Goal: Task Accomplishment & Management: Manage account settings

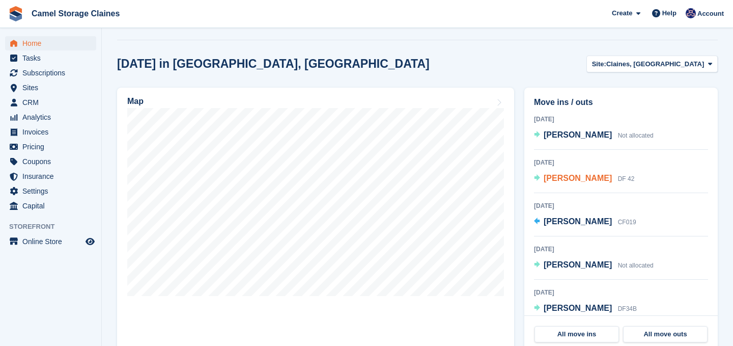
scroll to position [224, 0]
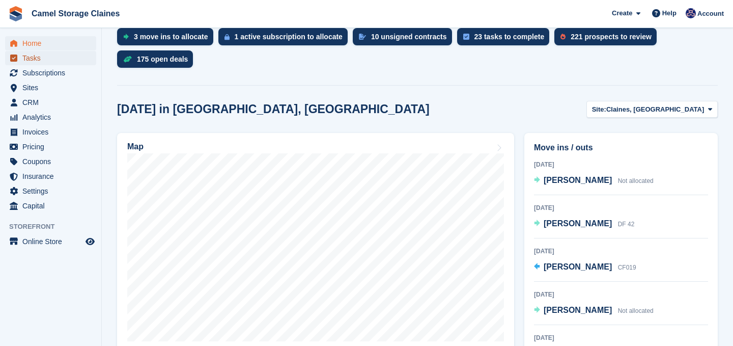
click at [43, 62] on span "Tasks" at bounding box center [52, 58] width 61 height 14
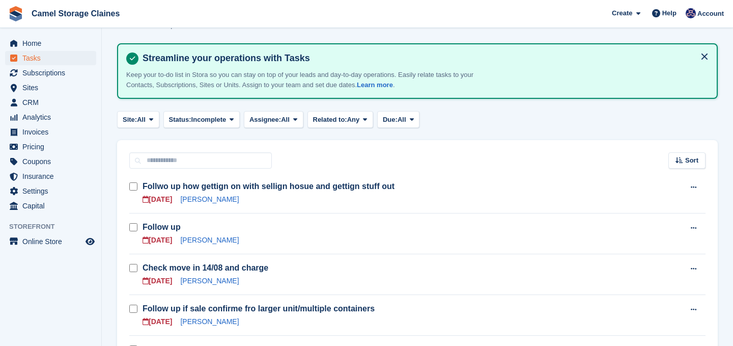
scroll to position [38, 0]
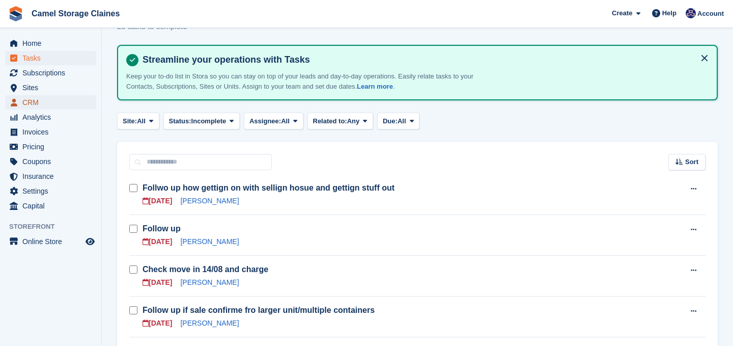
click at [44, 104] on span "CRM" at bounding box center [52, 102] width 61 height 14
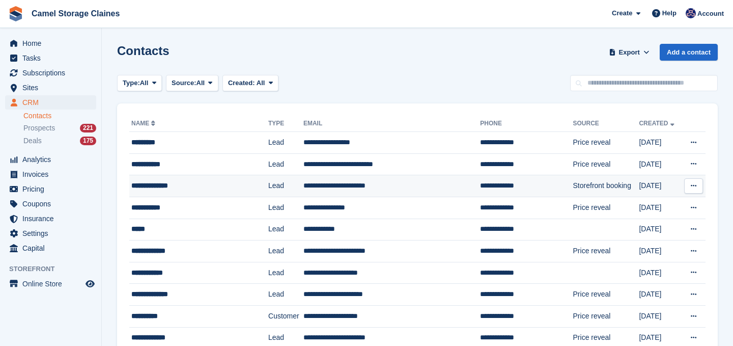
click at [158, 180] on div "**********" at bounding box center [191, 185] width 121 height 11
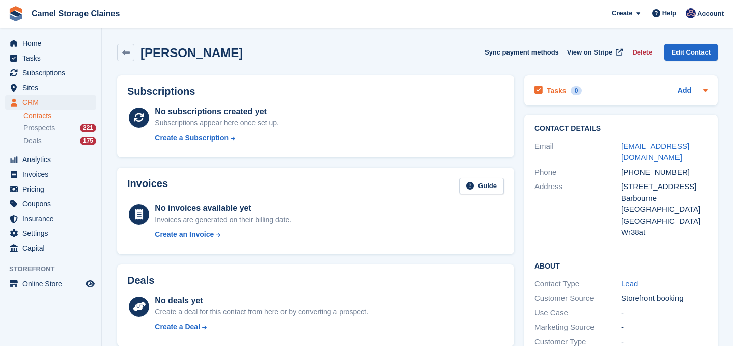
click at [644, 89] on div "Tasks 0 Add" at bounding box center [620, 90] width 173 height 14
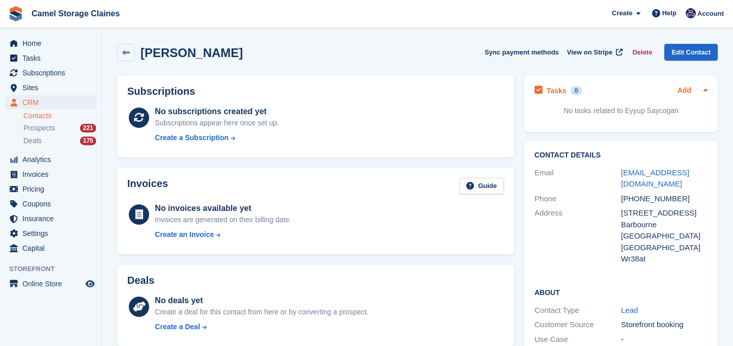
click at [687, 94] on link "Add" at bounding box center [684, 91] width 14 height 12
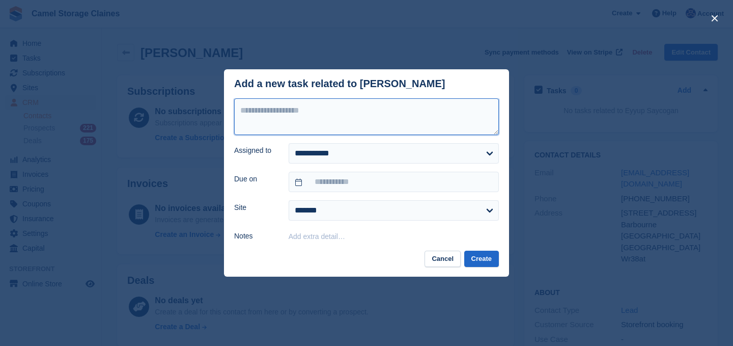
click at [369, 113] on textarea at bounding box center [366, 116] width 265 height 37
type textarea "**********"
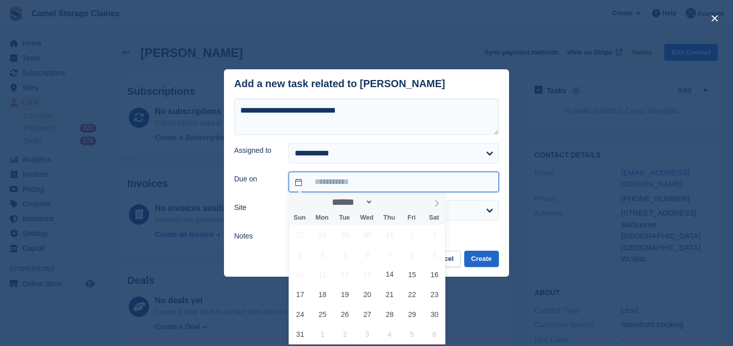
click at [410, 189] on input "text" at bounding box center [394, 182] width 210 height 20
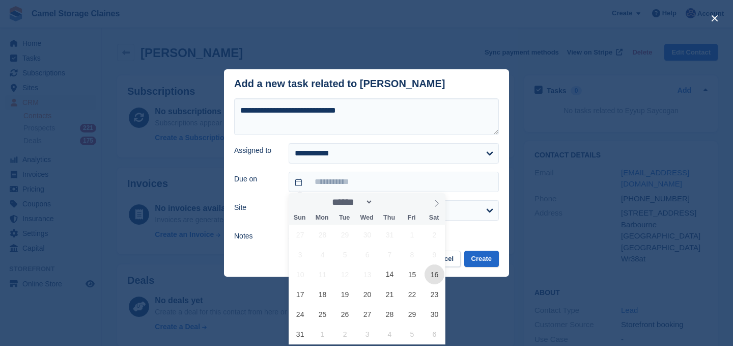
click at [430, 275] on span "16" at bounding box center [434, 274] width 20 height 20
type input "**********"
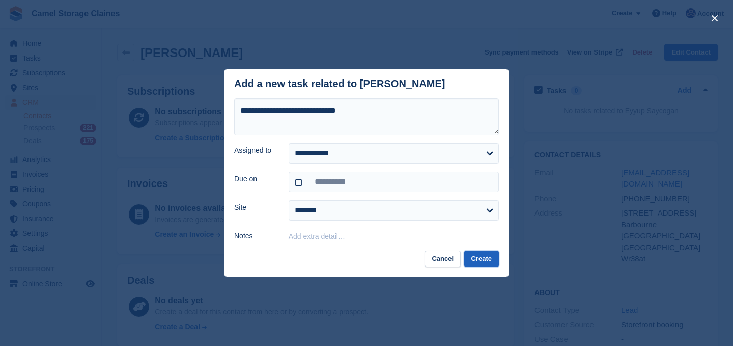
click at [473, 260] on button "Create" at bounding box center [481, 258] width 35 height 17
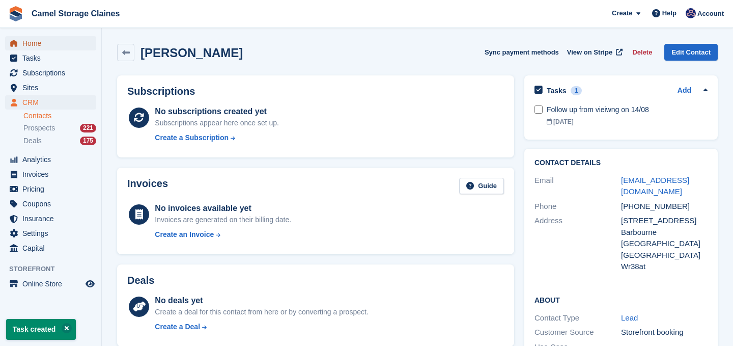
click at [63, 40] on span "Home" at bounding box center [52, 43] width 61 height 14
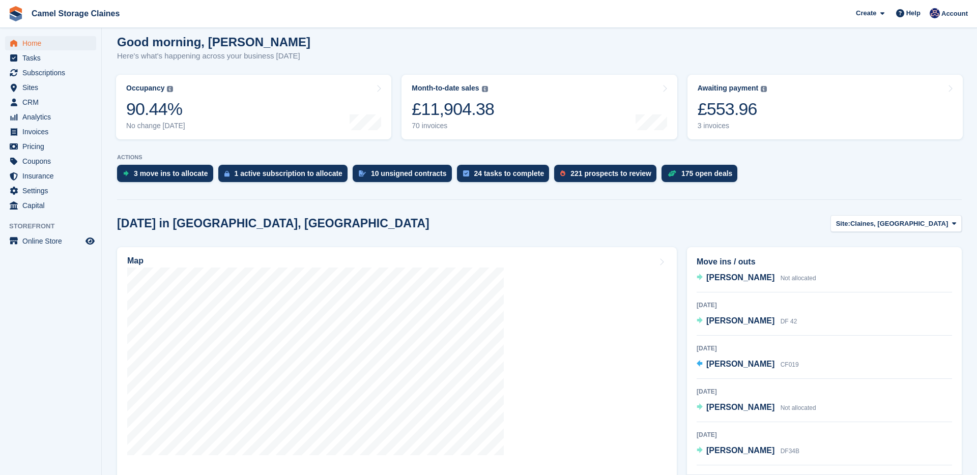
scroll to position [16, 0]
click at [732, 345] on span "[PERSON_NAME]" at bounding box center [740, 365] width 68 height 9
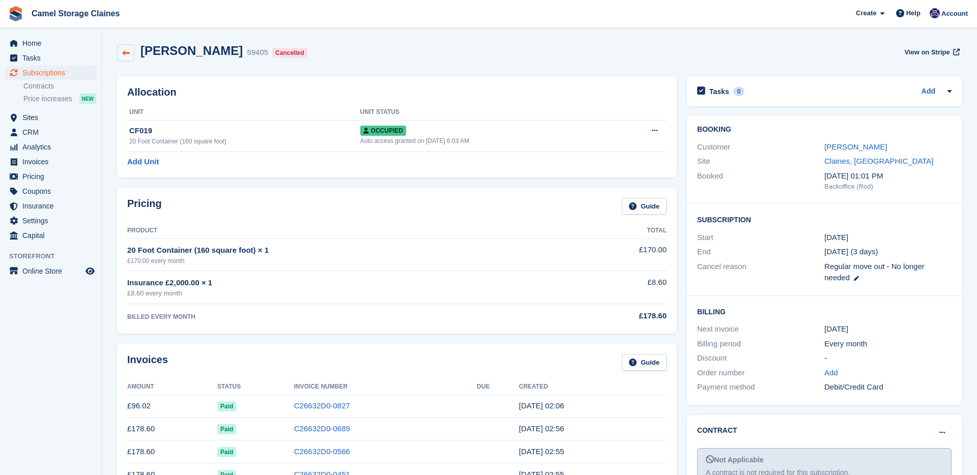
click at [122, 57] on link at bounding box center [125, 52] width 17 height 17
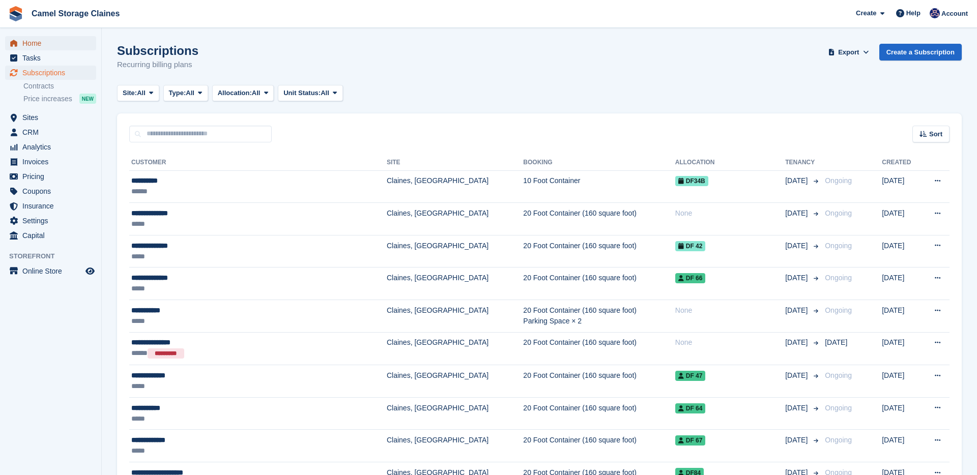
click at [58, 45] on span "Home" at bounding box center [52, 43] width 61 height 14
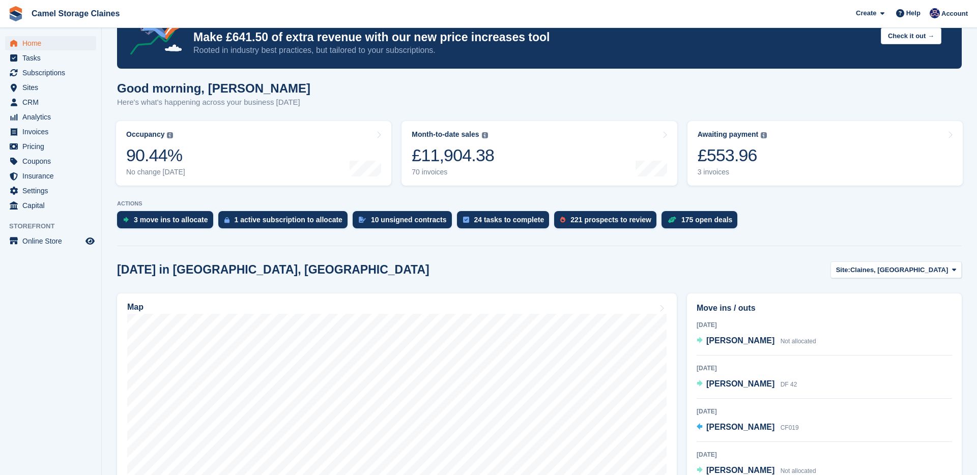
scroll to position [261, 0]
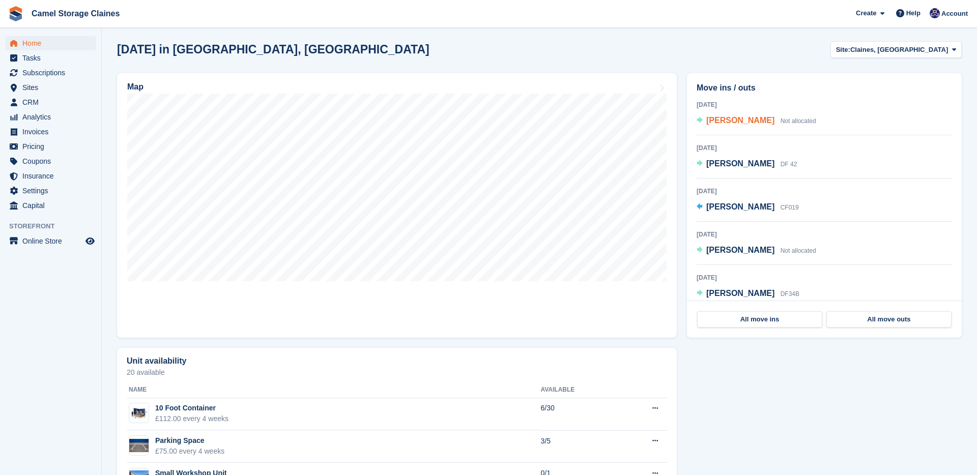
click at [732, 123] on span "Lyndon Starkey" at bounding box center [740, 120] width 68 height 9
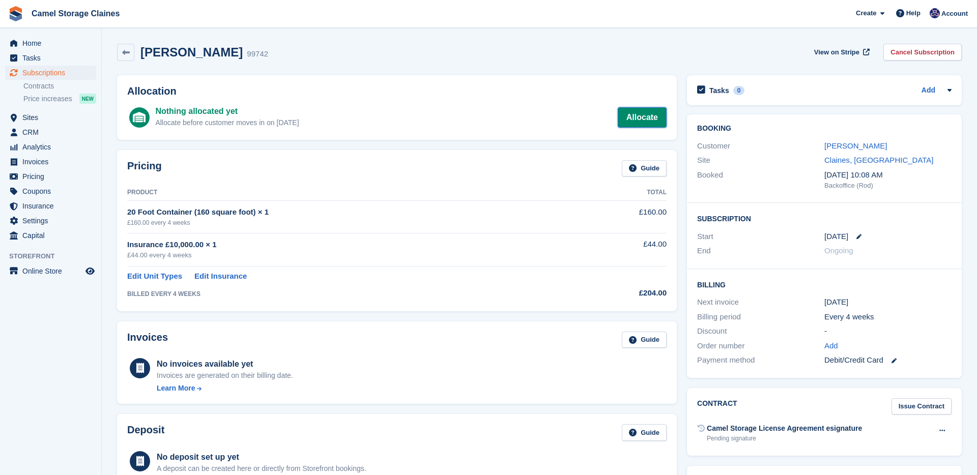
click at [646, 118] on link "Allocate" at bounding box center [642, 117] width 49 height 20
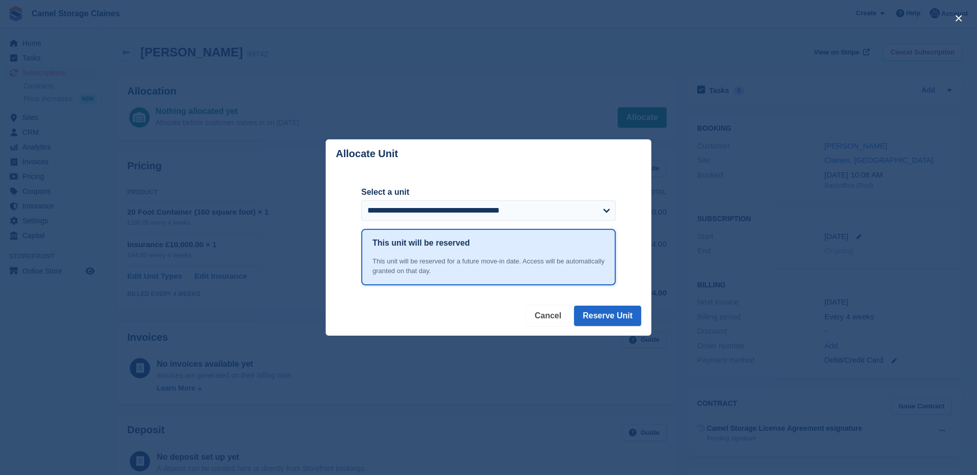
click at [547, 314] on button "Cancel" at bounding box center [548, 316] width 44 height 20
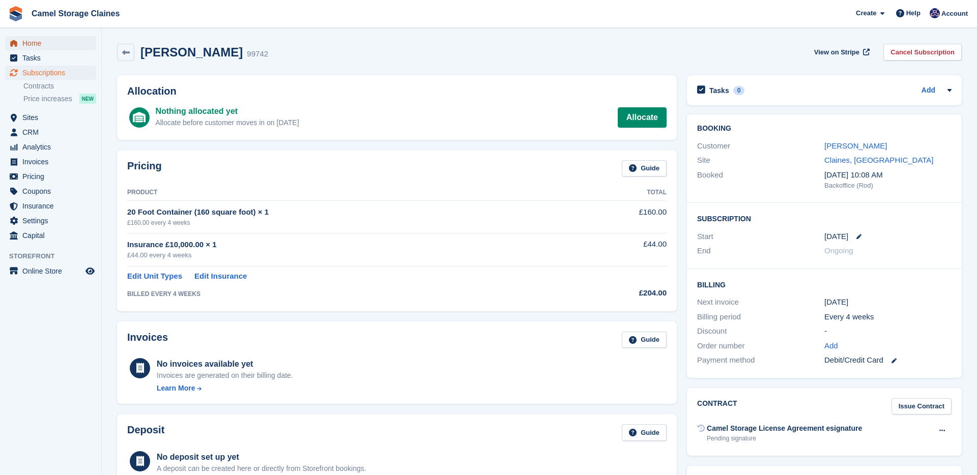
click at [56, 39] on span "Home" at bounding box center [52, 43] width 61 height 14
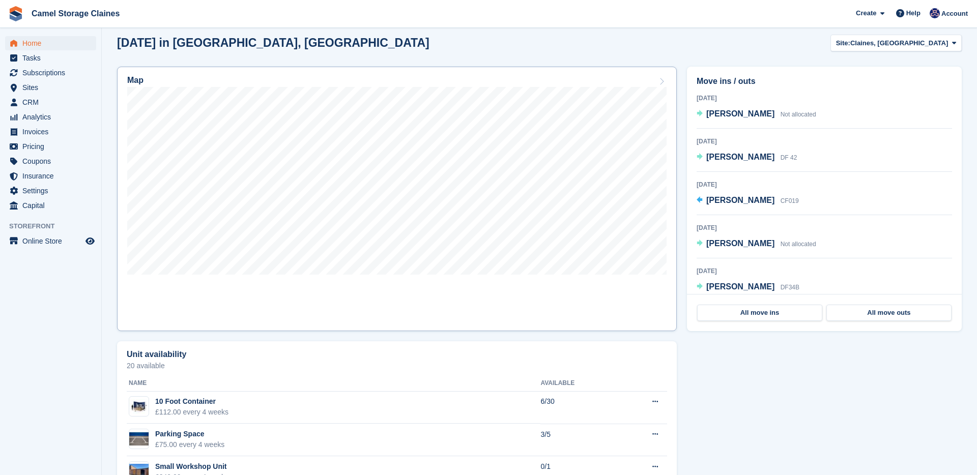
scroll to position [268, 0]
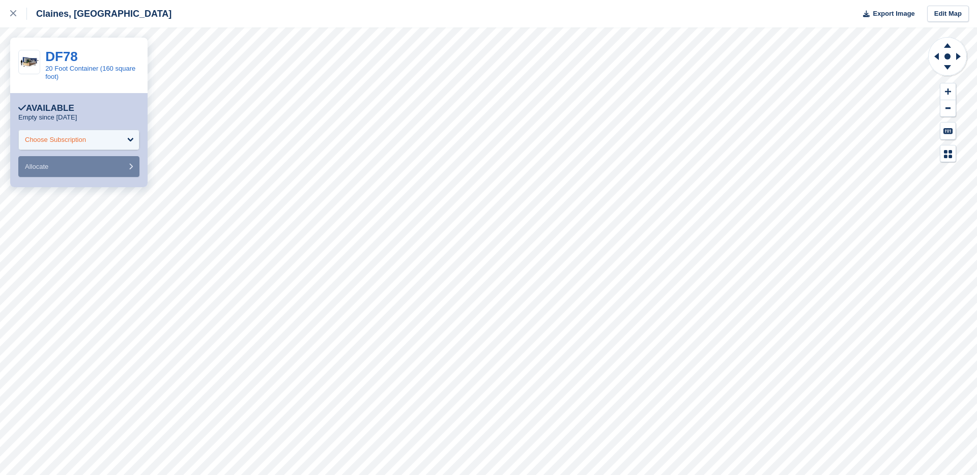
click at [82, 139] on div "Choose Subscription" at bounding box center [55, 140] width 61 height 10
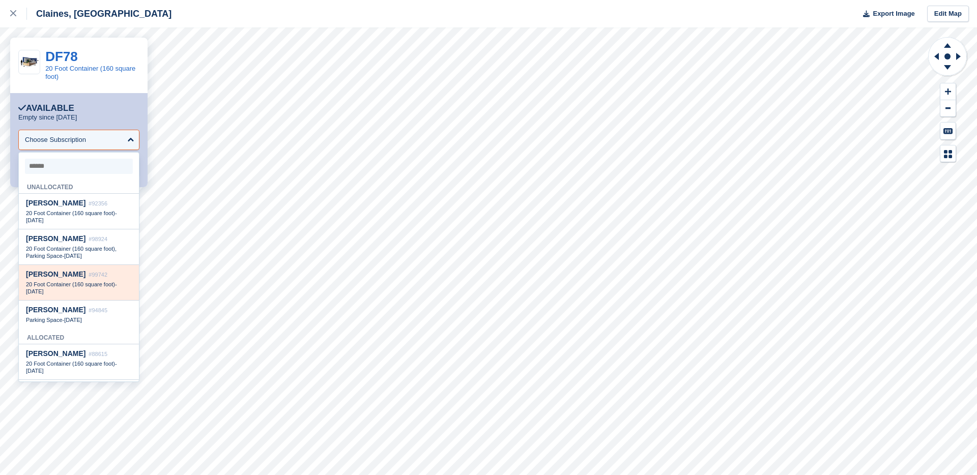
click at [95, 283] on span "20 Foot Container (160 square foot)" at bounding box center [70, 284] width 89 height 6
select select "*****"
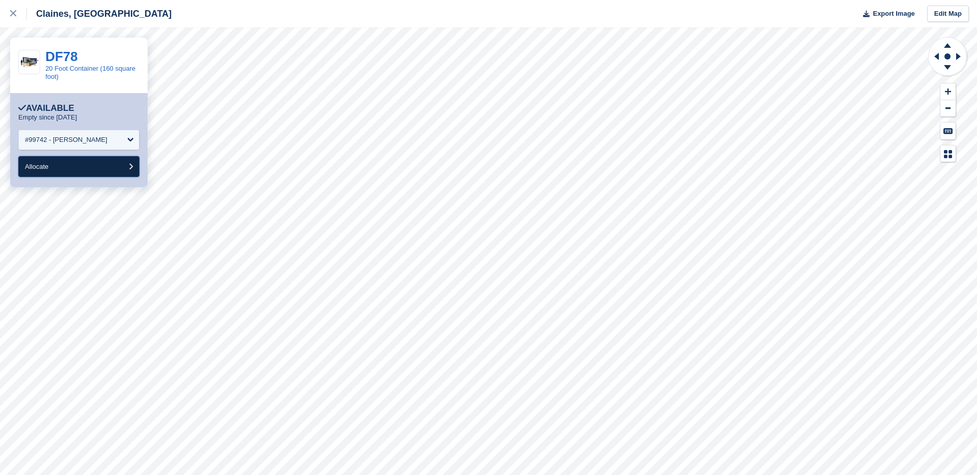
click at [78, 168] on button "Allocate" at bounding box center [78, 166] width 121 height 21
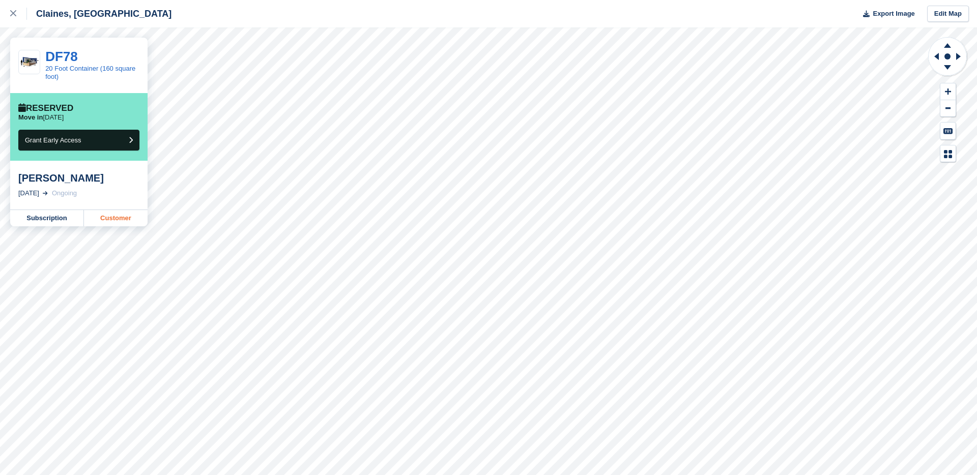
click at [125, 219] on link "Customer" at bounding box center [116, 218] width 64 height 16
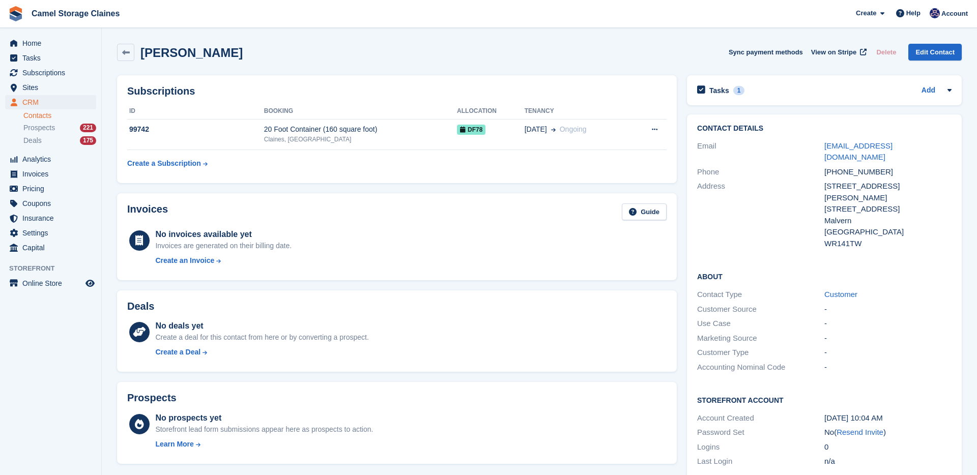
click at [869, 166] on div "[PHONE_NUMBER]" at bounding box center [887, 172] width 127 height 12
click at [868, 166] on div "[PHONE_NUMBER]" at bounding box center [887, 172] width 127 height 12
drag, startPoint x: 888, startPoint y: 161, endPoint x: 815, endPoint y: 161, distance: 72.3
click at [815, 165] on div "Phone [PHONE_NUMBER]" at bounding box center [824, 172] width 254 height 15
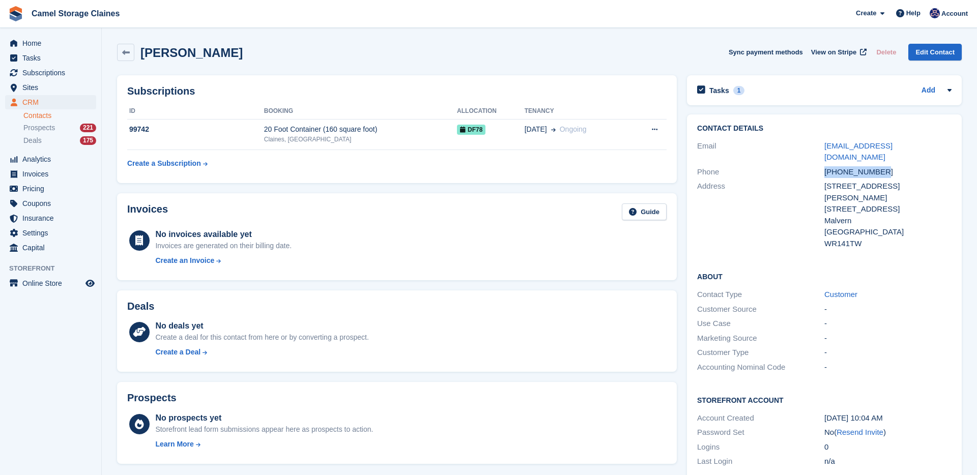
copy div "[PHONE_NUMBER]"
click at [276, 133] on div "20 Foot Container (160 square foot)" at bounding box center [360, 129] width 193 height 11
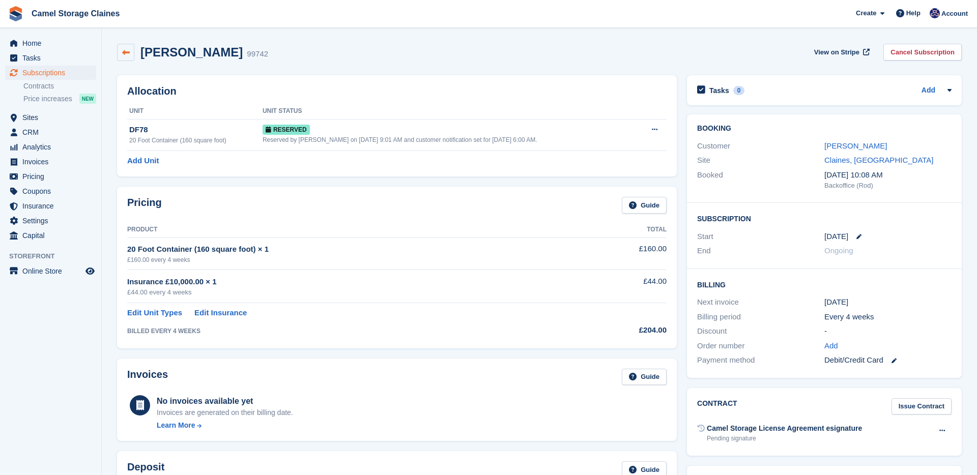
click at [130, 51] on link at bounding box center [125, 52] width 17 height 17
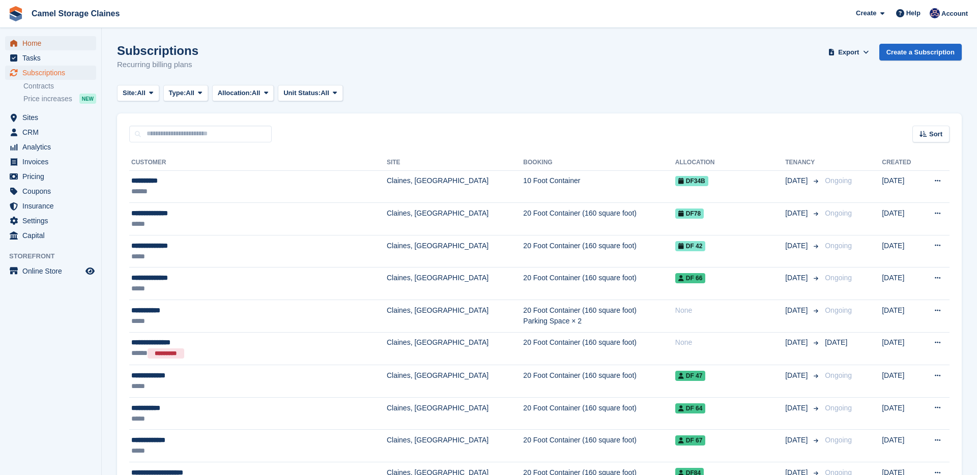
click at [53, 50] on span "Home" at bounding box center [52, 43] width 61 height 14
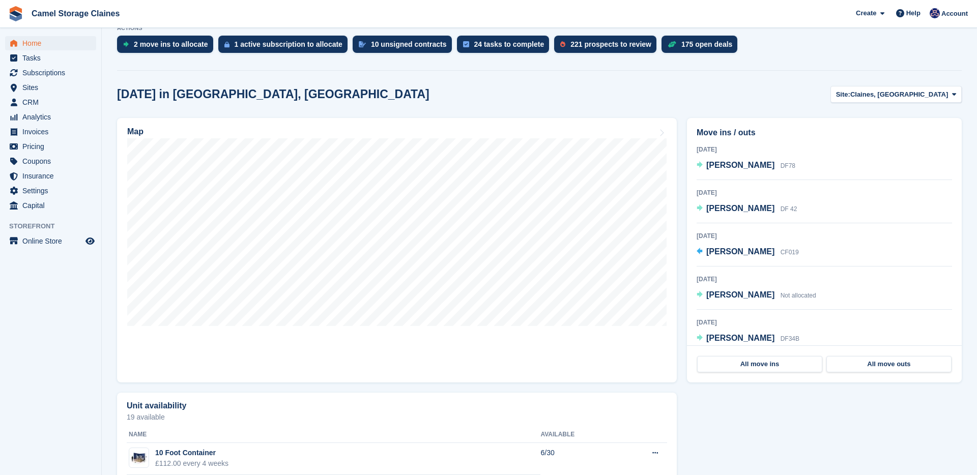
scroll to position [214, 0]
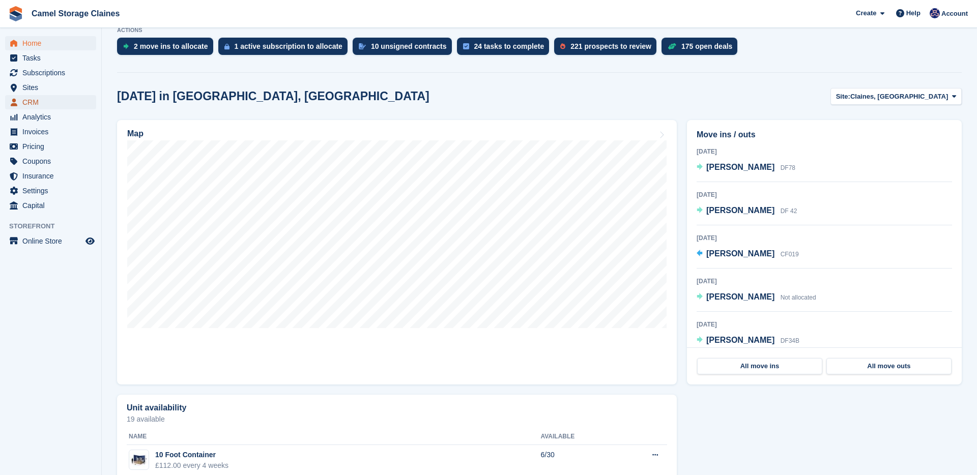
click at [34, 98] on span "CRM" at bounding box center [52, 102] width 61 height 14
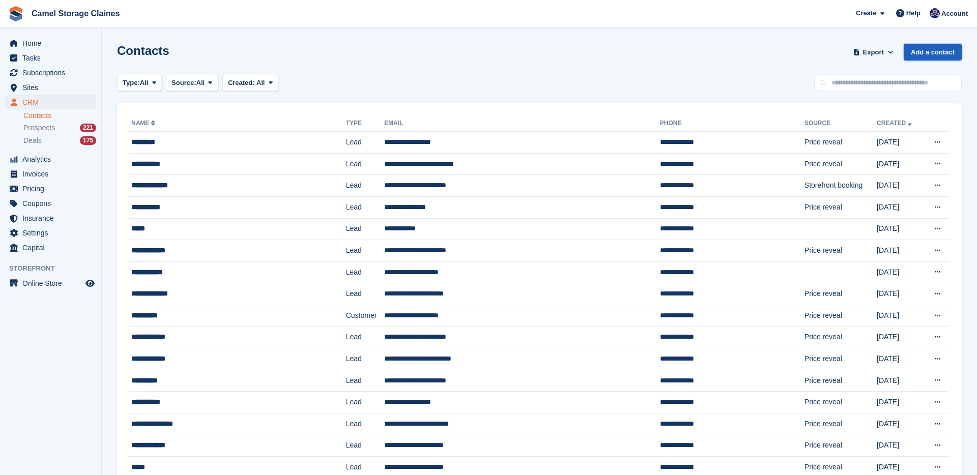
click at [924, 49] on link "Add a contact" at bounding box center [933, 52] width 58 height 17
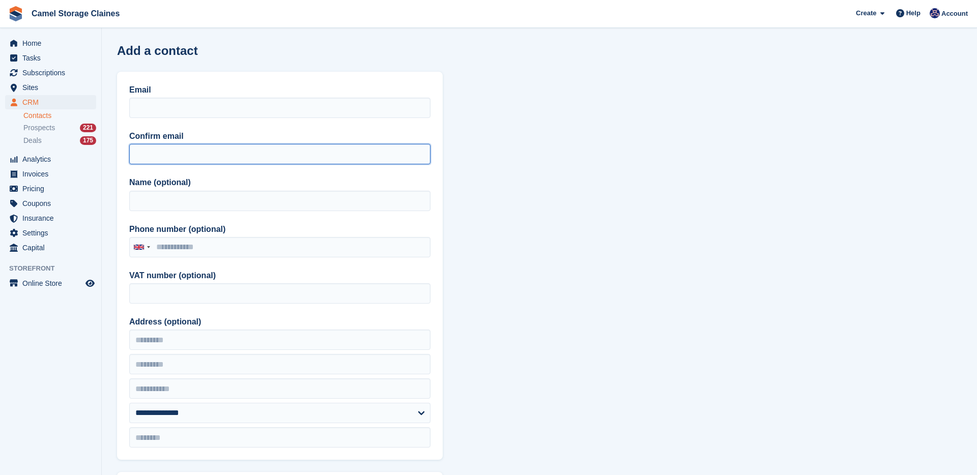
click at [185, 159] on input "Confirm email" at bounding box center [279, 154] width 301 height 20
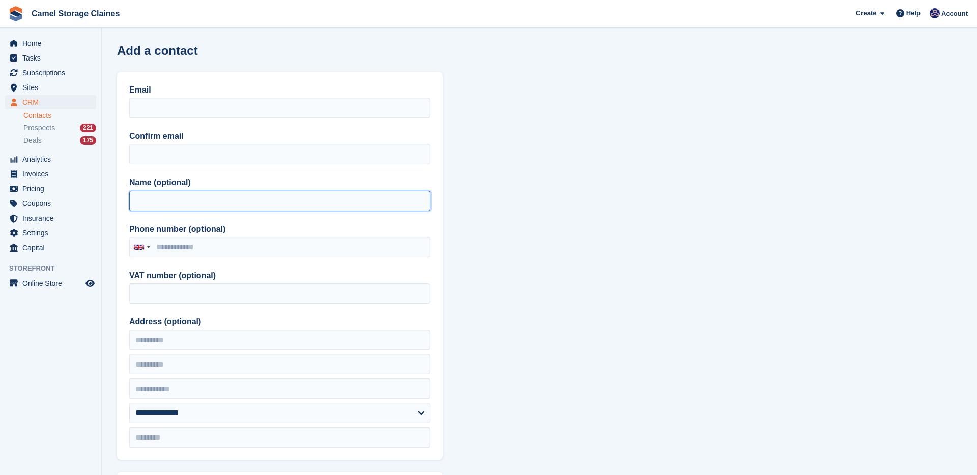
click at [159, 192] on input "Name (optional)" at bounding box center [279, 201] width 301 height 20
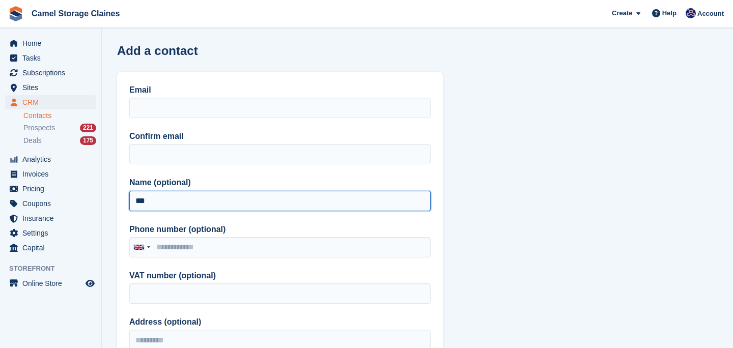
type input "***"
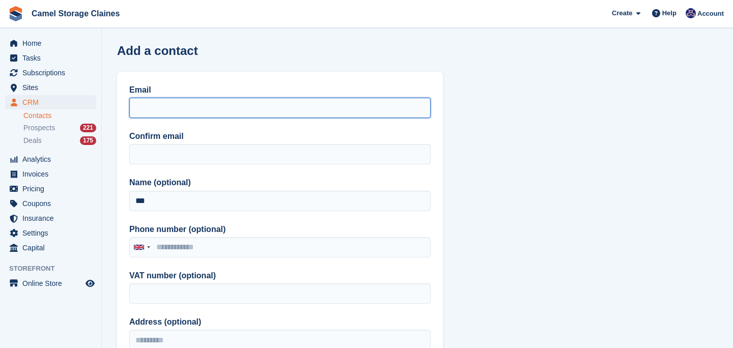
click at [150, 113] on input "Email" at bounding box center [279, 108] width 301 height 20
paste input "**********"
type input "**********"
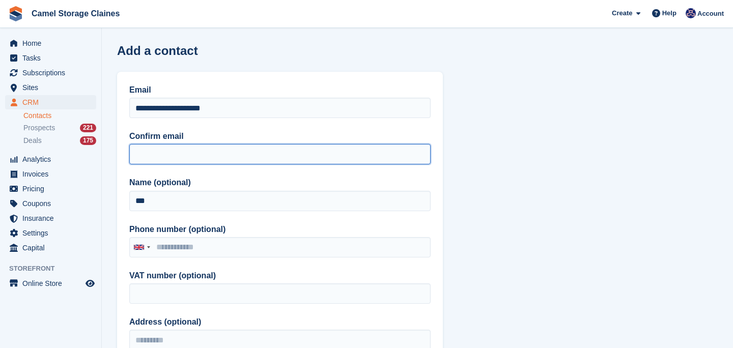
click at [164, 160] on input "Confirm email" at bounding box center [279, 154] width 301 height 20
paste input "**********"
type input "**********"
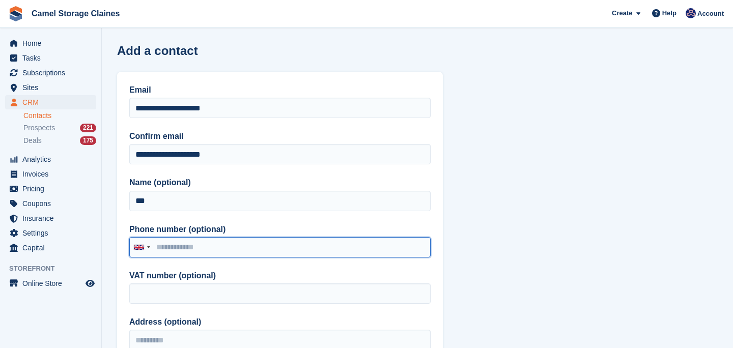
click at [277, 243] on input "Phone number (optional)" at bounding box center [279, 247] width 301 height 20
click at [244, 239] on input "Phone number (optional)" at bounding box center [279, 247] width 301 height 20
paste input "**********"
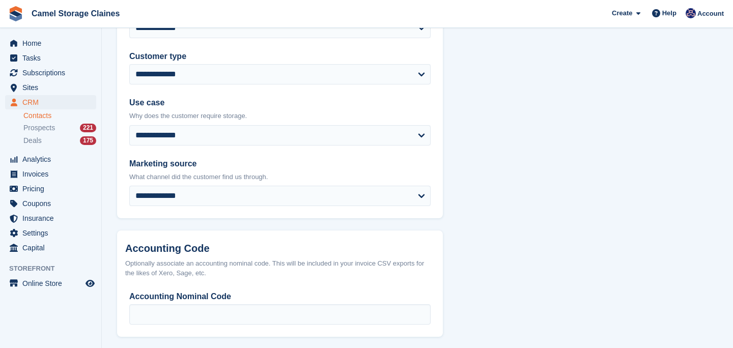
scroll to position [549, 0]
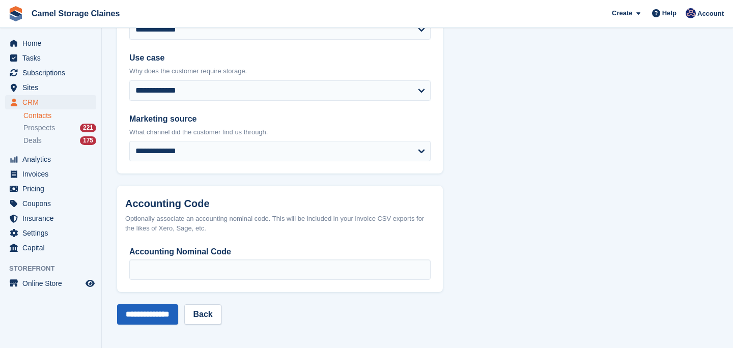
type input "**********"
click at [163, 311] on input "**********" at bounding box center [147, 314] width 61 height 20
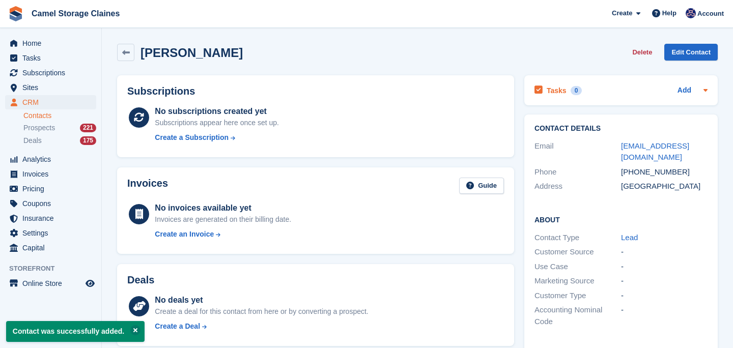
click at [560, 94] on h2 "Tasks" at bounding box center [557, 90] width 20 height 9
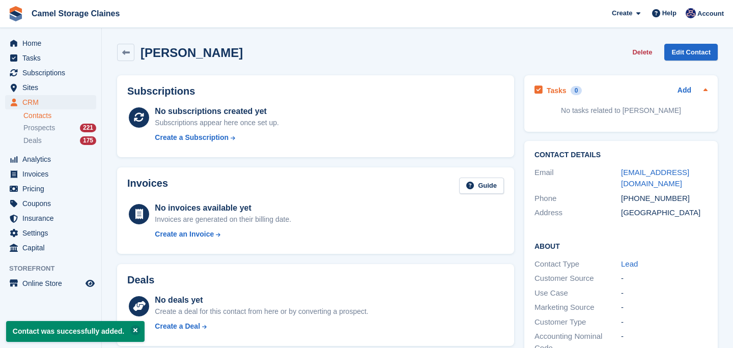
click at [691, 90] on div "Add" at bounding box center [692, 90] width 30 height 12
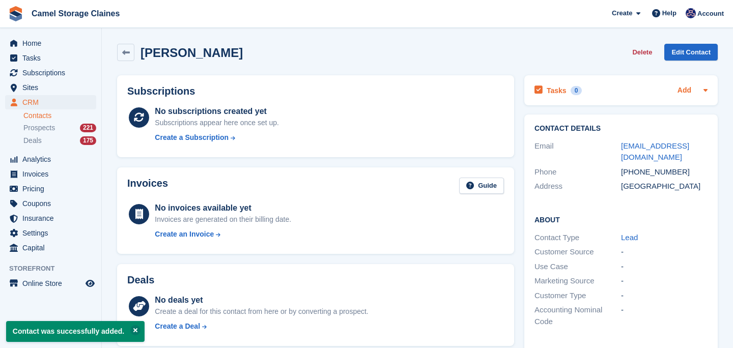
click at [682, 94] on link "Add" at bounding box center [684, 91] width 14 height 12
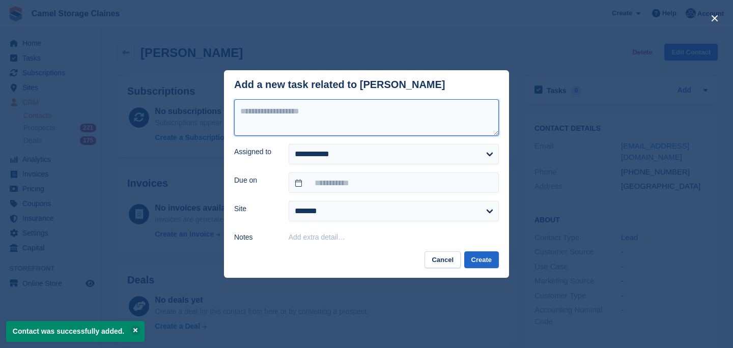
click at [447, 109] on textarea at bounding box center [366, 117] width 265 height 37
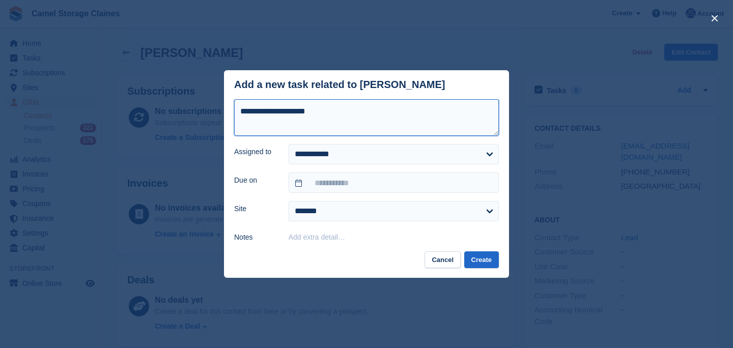
type textarea "**********"
click at [404, 198] on form "**********" at bounding box center [366, 171] width 265 height 144
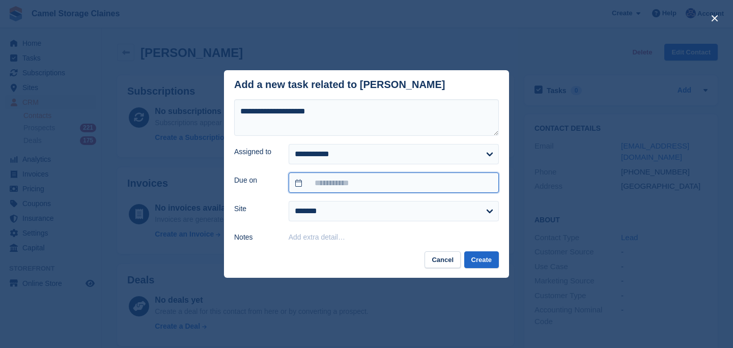
click at [400, 193] on body "Camel Storage Claines Create Subscription Invoice Contact Deal Discount Page He…" at bounding box center [366, 296] width 733 height 592
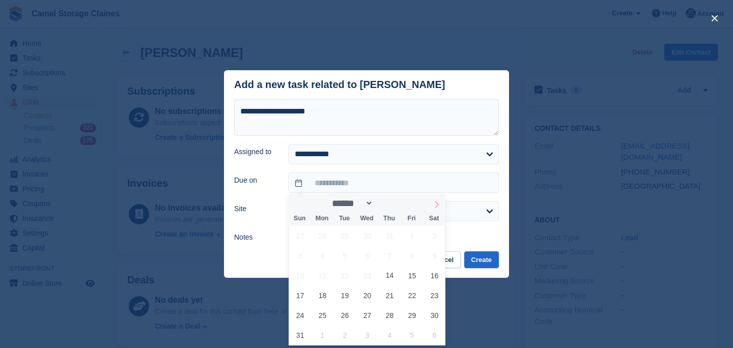
click at [435, 206] on icon at bounding box center [436, 204] width 7 height 7
select select "*"
click at [347, 288] on span "23" at bounding box center [345, 296] width 20 height 20
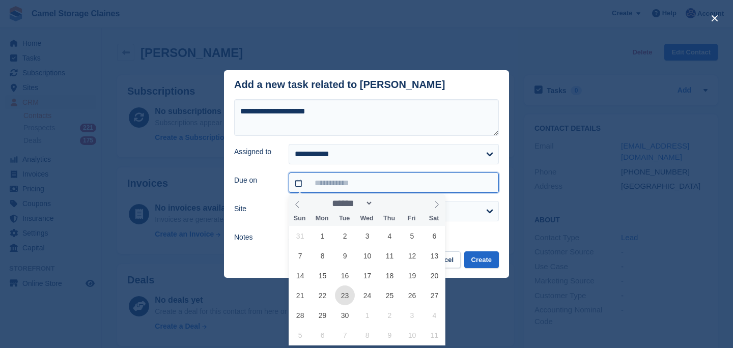
type input "**********"
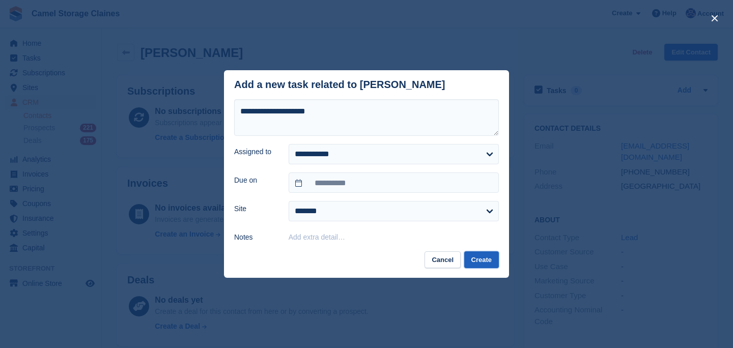
click at [478, 255] on button "Create" at bounding box center [481, 259] width 35 height 17
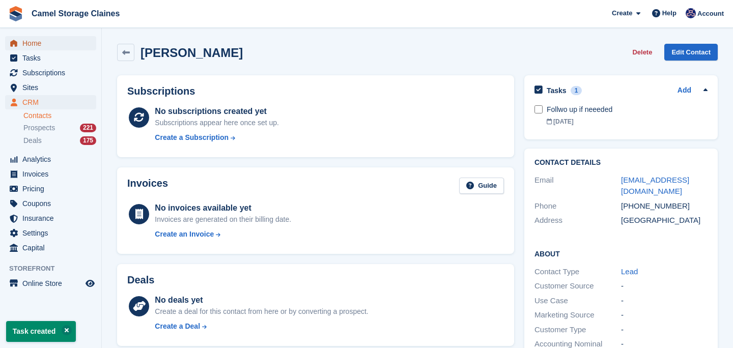
click at [65, 44] on span "Home" at bounding box center [52, 43] width 61 height 14
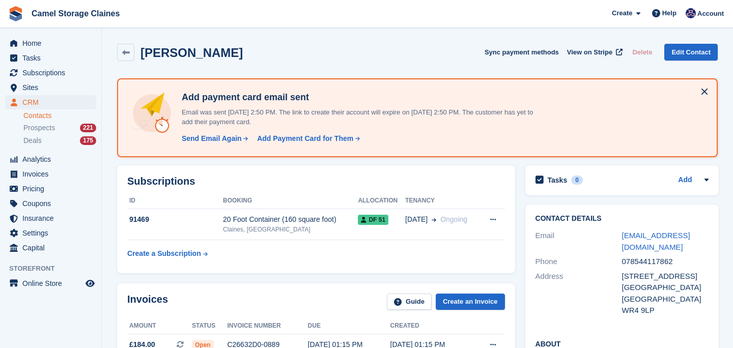
click at [638, 261] on div "078544117862" at bounding box center [665, 262] width 87 height 12
copy div "078544117862"
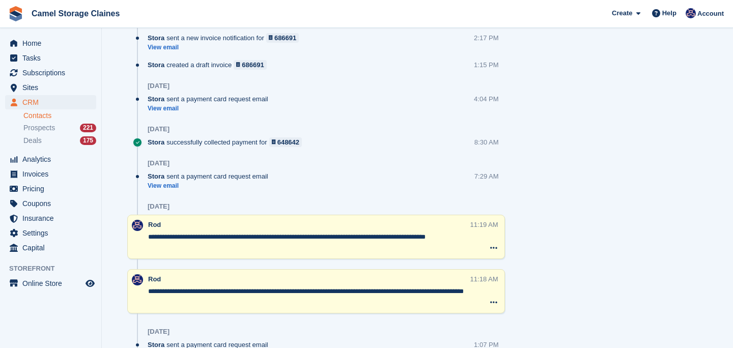
scroll to position [779, 0]
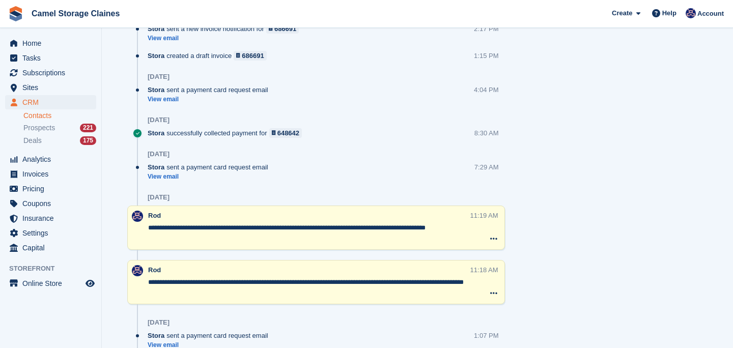
drag, startPoint x: 311, startPoint y: 229, endPoint x: 357, endPoint y: 224, distance: 46.0
click at [357, 224] on textarea "**********" at bounding box center [309, 233] width 322 height 20
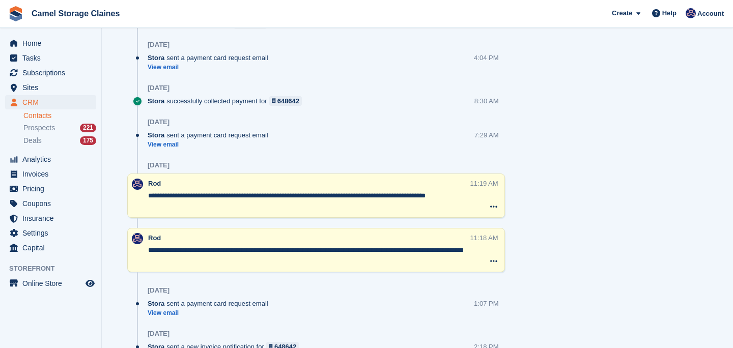
scroll to position [821, 0]
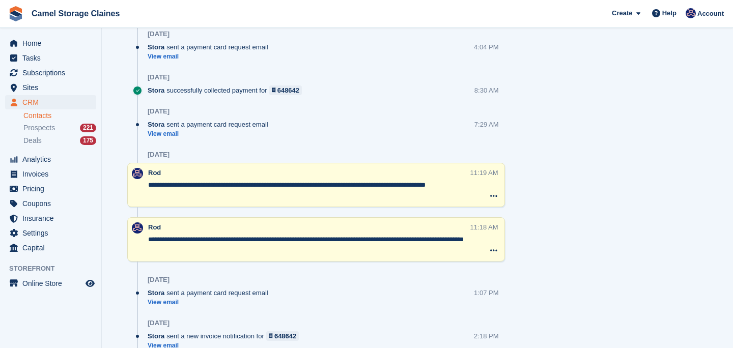
click at [211, 246] on textarea "**********" at bounding box center [309, 245] width 322 height 20
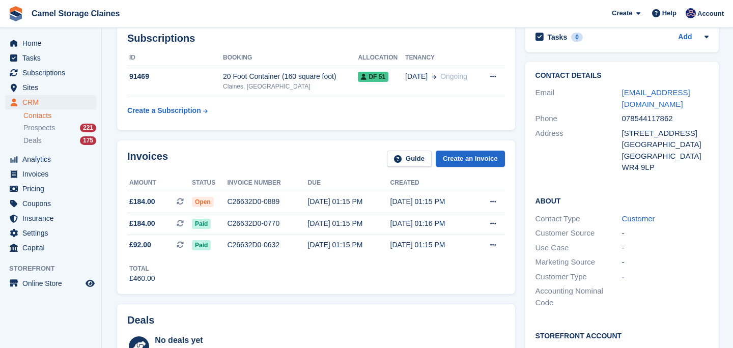
scroll to position [140, 0]
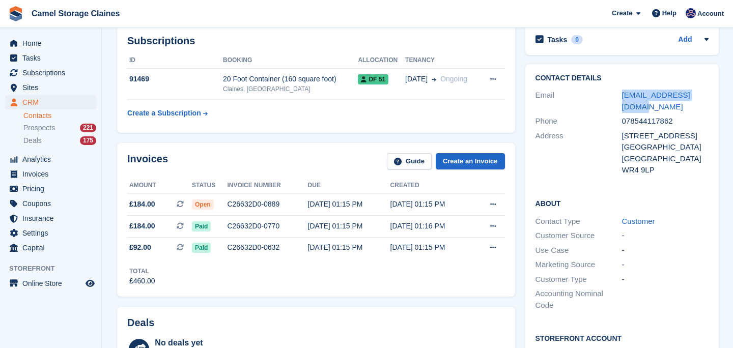
drag, startPoint x: 633, startPoint y: 105, endPoint x: 605, endPoint y: 102, distance: 28.7
click at [605, 102] on div "Email whatmorekev@gmail.com" at bounding box center [621, 101] width 173 height 26
copy div "whatmorekev@gmail.com"
click at [641, 96] on link "whatmorekev@gmail.com" at bounding box center [656, 101] width 68 height 20
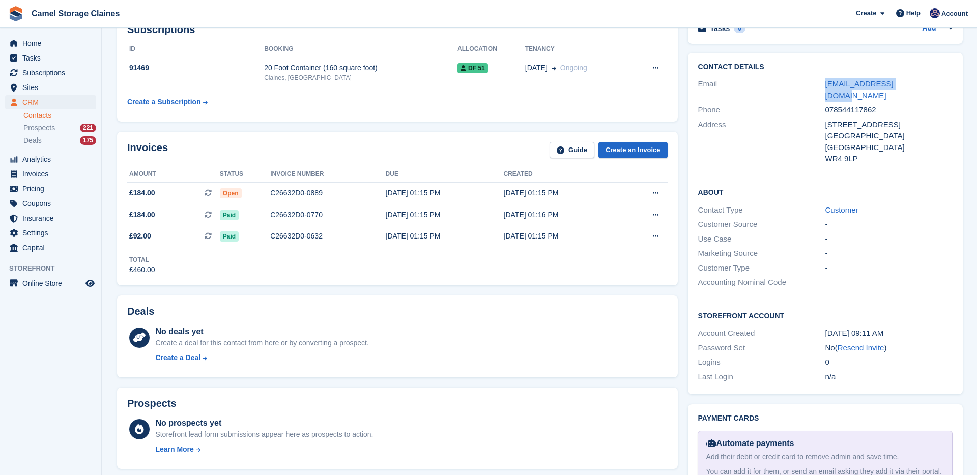
scroll to position [0, 0]
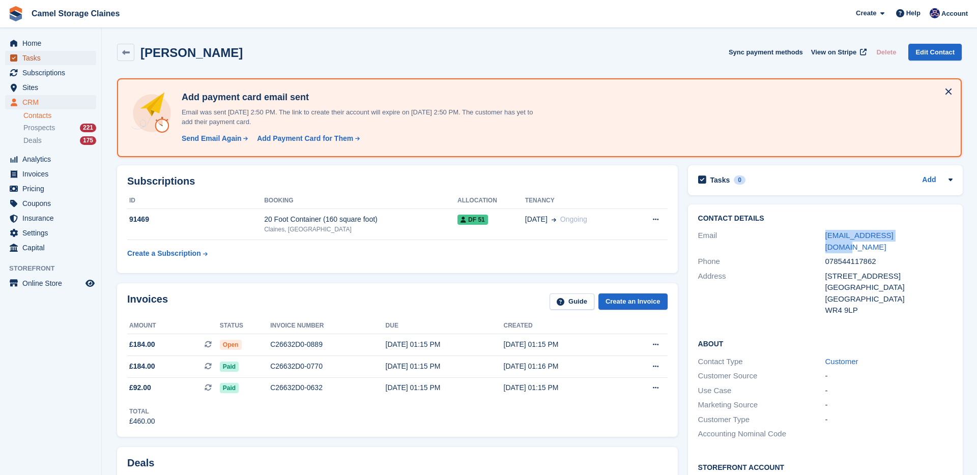
click at [24, 56] on span "Tasks" at bounding box center [52, 58] width 61 height 14
click at [51, 37] on span "Home" at bounding box center [52, 43] width 61 height 14
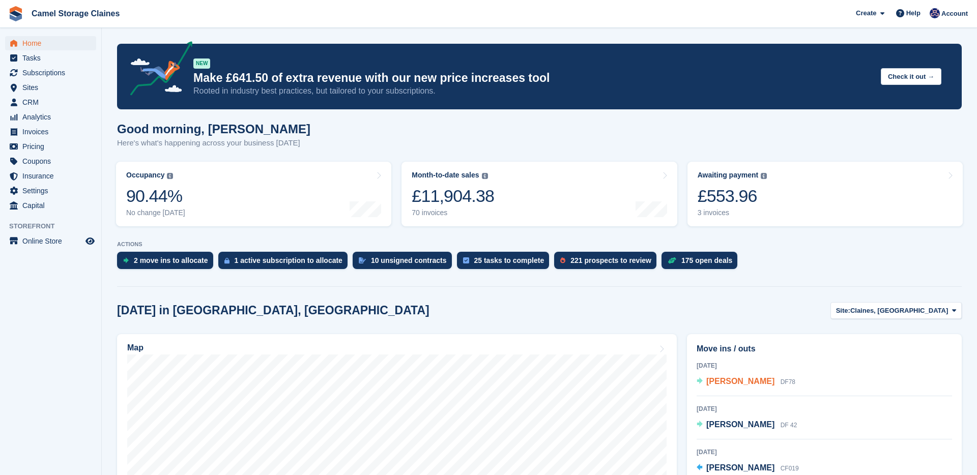
click at [729, 385] on span "[PERSON_NAME]" at bounding box center [740, 381] width 68 height 9
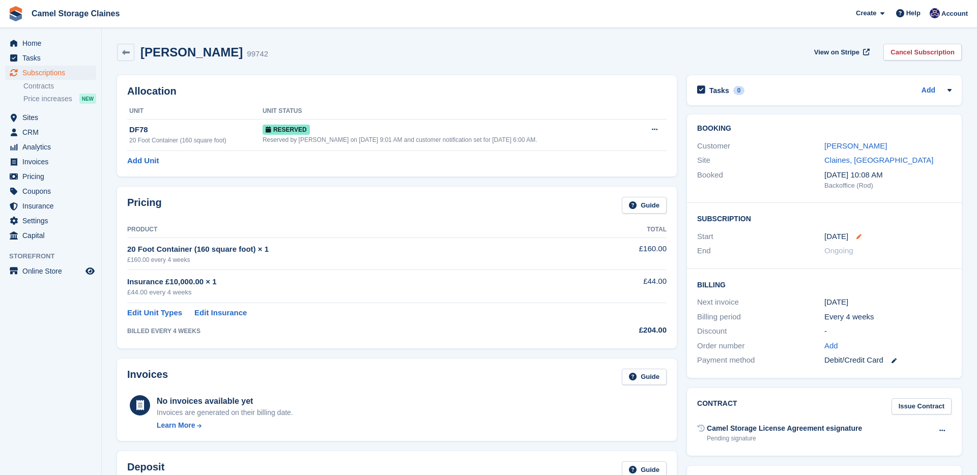
click at [860, 238] on icon at bounding box center [859, 236] width 5 height 5
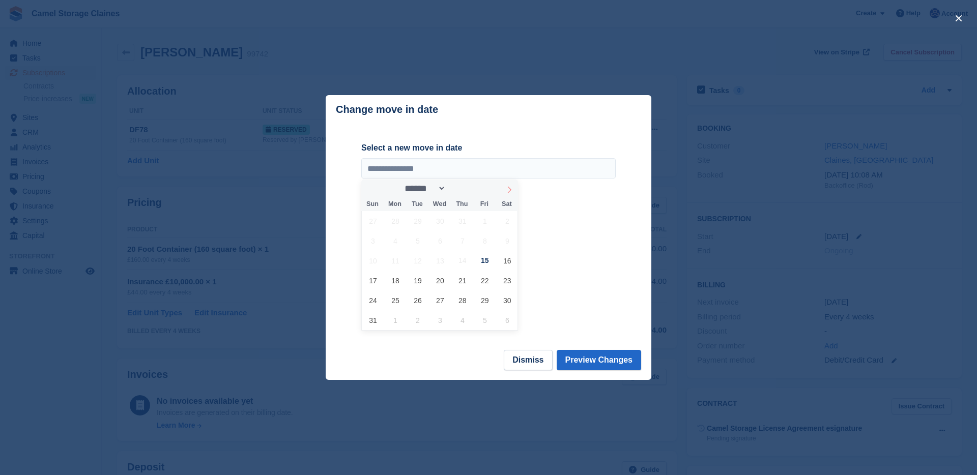
click at [510, 185] on span at bounding box center [509, 188] width 17 height 17
select select "*"
click at [490, 225] on span "5" at bounding box center [485, 221] width 20 height 20
type input "**********"
click at [618, 359] on button "Preview Changes" at bounding box center [599, 360] width 85 height 20
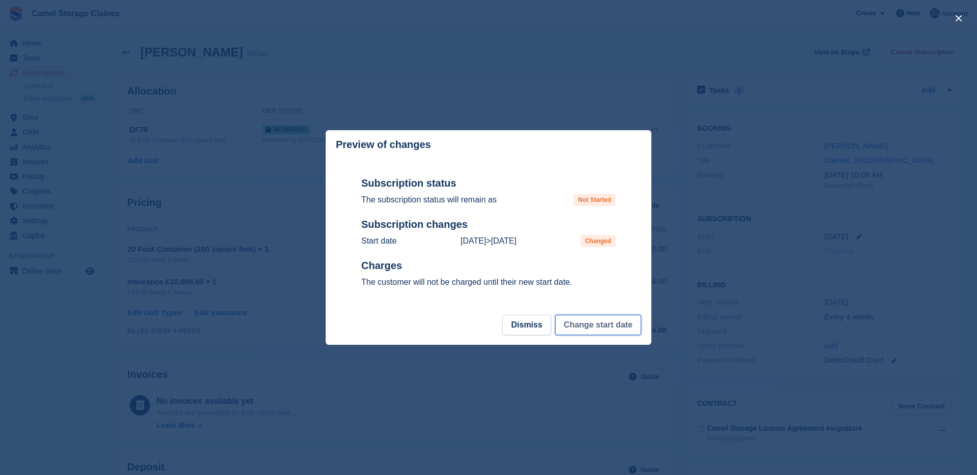
click at [577, 330] on button "Change start date" at bounding box center [598, 325] width 86 height 20
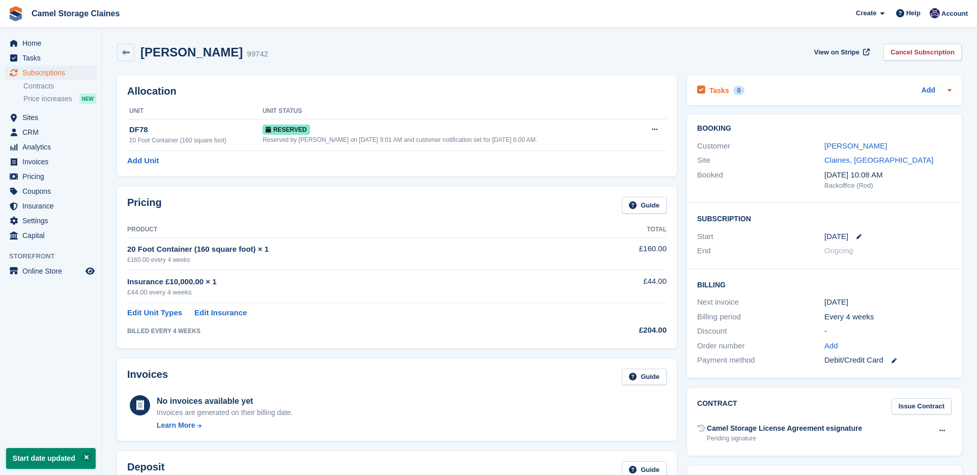
click at [727, 96] on div "Tasks 0" at bounding box center [720, 90] width 47 height 14
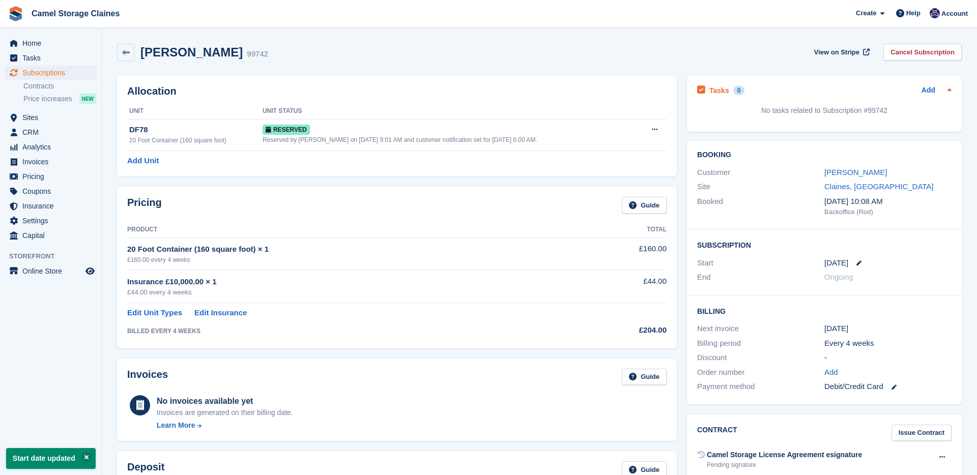
click at [936, 92] on div "Add" at bounding box center [937, 90] width 30 height 12
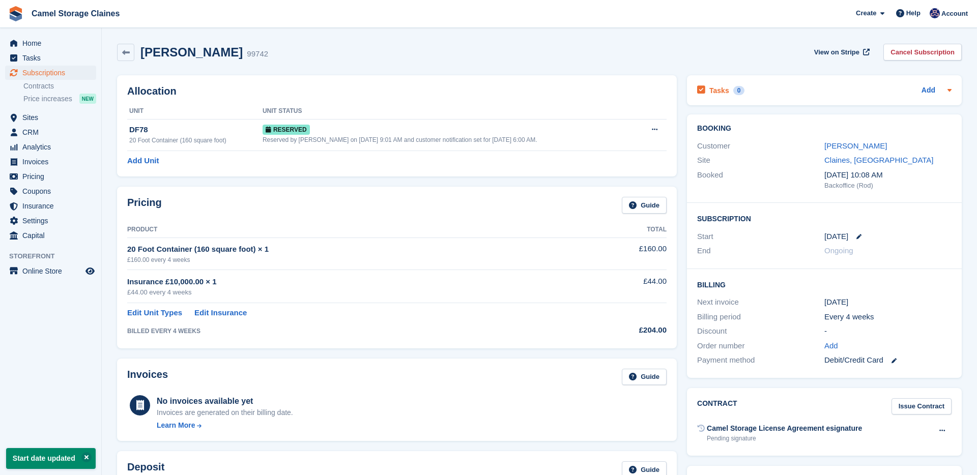
click at [733, 85] on div "Tasks 0" at bounding box center [720, 90] width 47 height 14
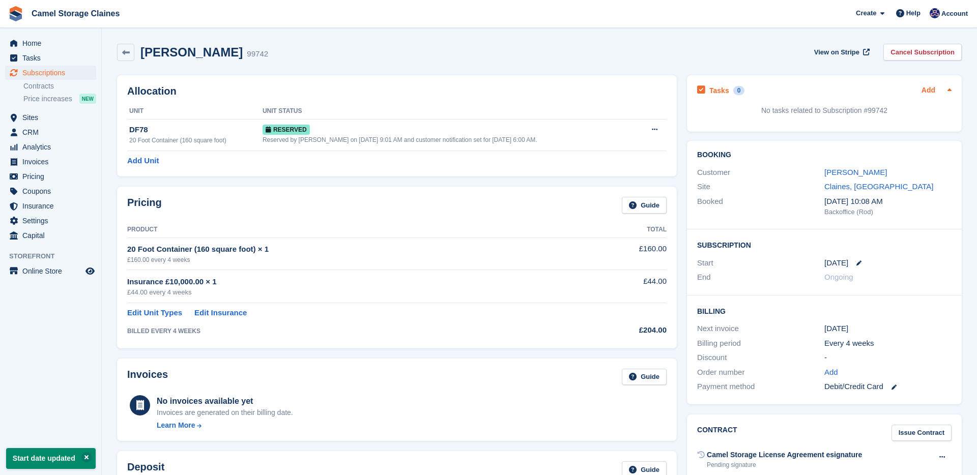
click at [928, 89] on link "Add" at bounding box center [929, 91] width 14 height 12
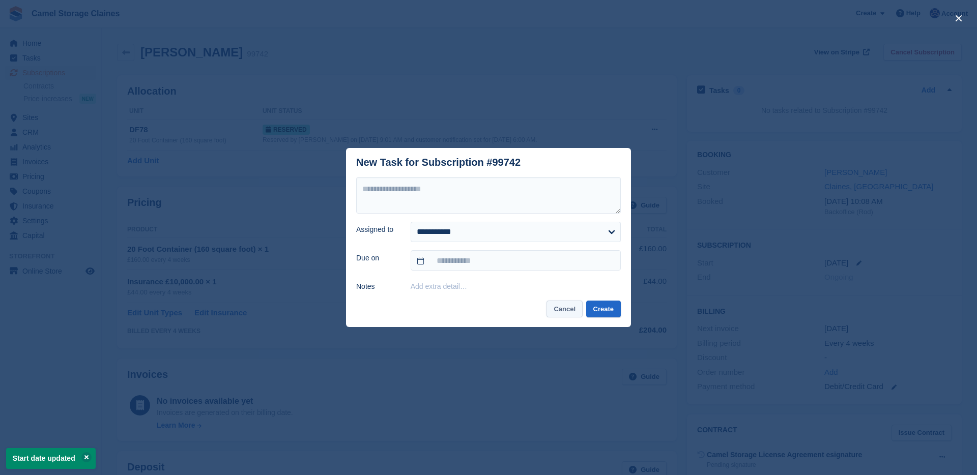
click at [552, 310] on button "Cancel" at bounding box center [565, 309] width 36 height 17
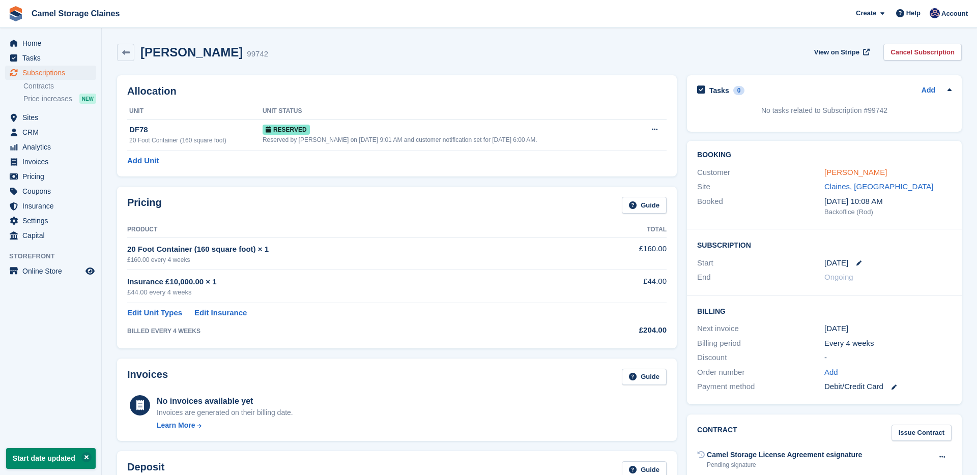
click at [834, 175] on link "[PERSON_NAME]" at bounding box center [855, 172] width 63 height 9
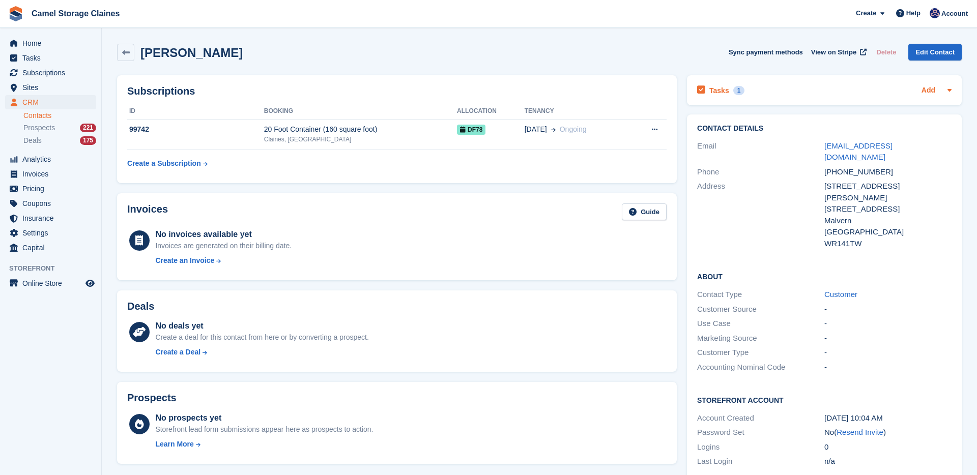
click at [926, 95] on link "Add" at bounding box center [929, 91] width 14 height 12
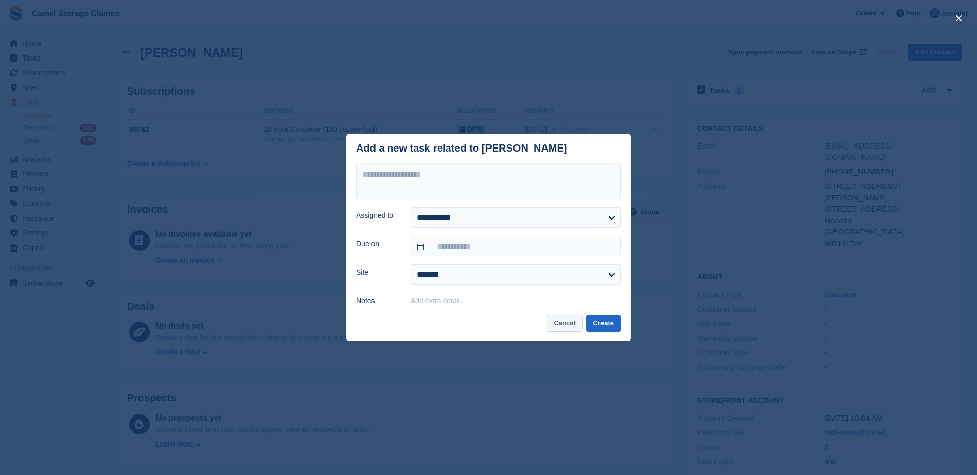
click at [557, 323] on button "Cancel" at bounding box center [565, 323] width 36 height 17
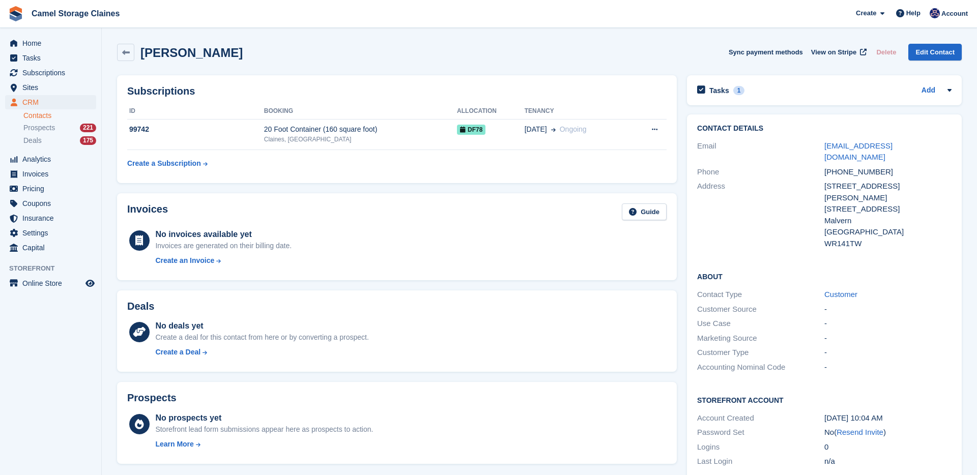
click at [708, 100] on div "Tasks 1 Add Check move in 14/08 and charge [DATE]" at bounding box center [824, 90] width 275 height 30
click at [709, 92] on h2 "Tasks" at bounding box center [719, 90] width 20 height 9
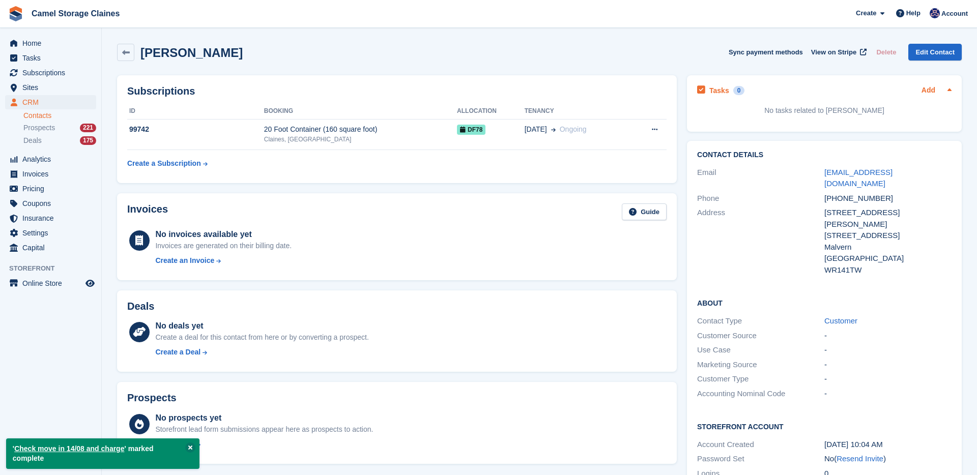
click at [926, 92] on link "Add" at bounding box center [929, 91] width 14 height 12
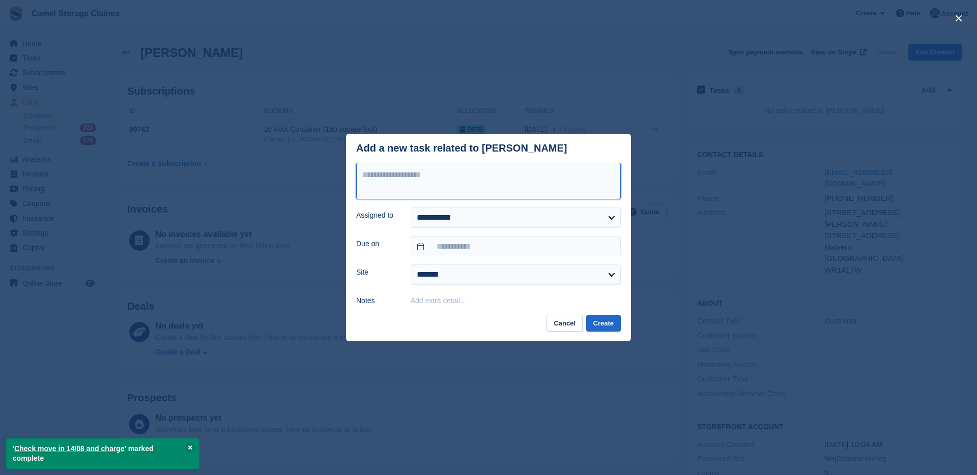
click at [510, 173] on textarea at bounding box center [488, 181] width 265 height 37
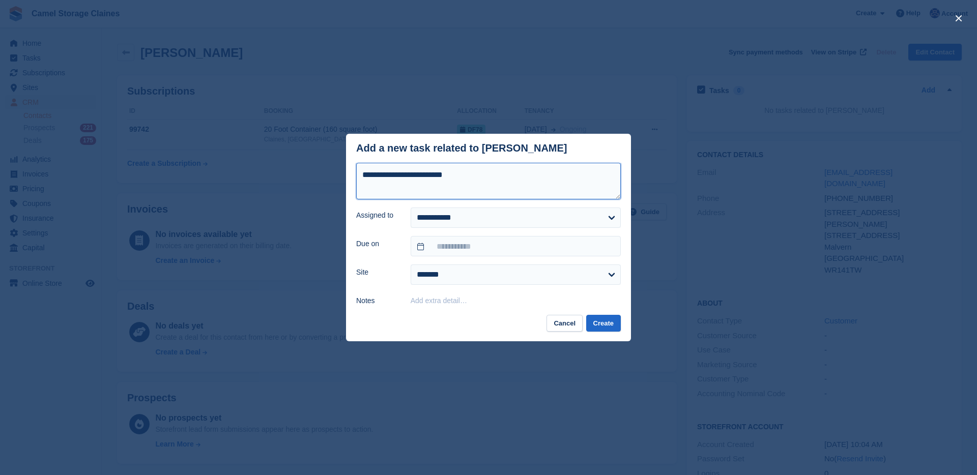
type textarea "**********"
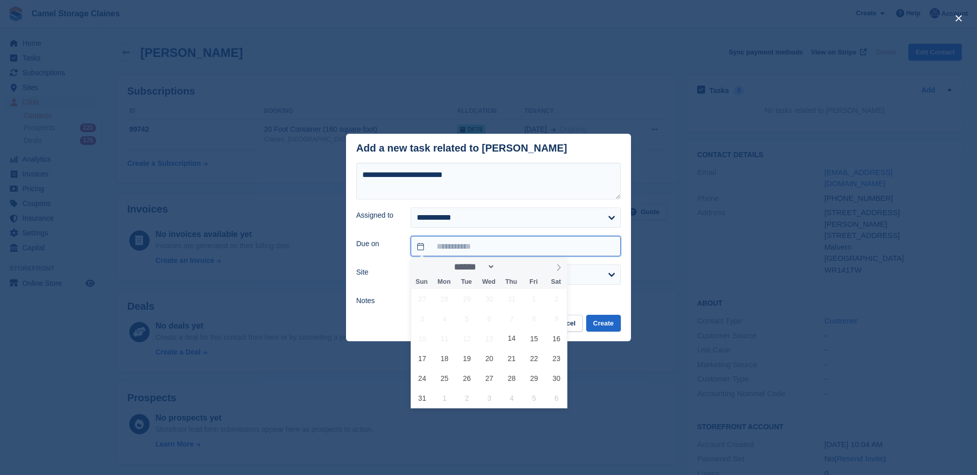
click at [473, 248] on input "text" at bounding box center [516, 246] width 210 height 20
click at [562, 268] on span at bounding box center [558, 266] width 17 height 17
select select "*"
click at [517, 302] on span "4" at bounding box center [512, 299] width 20 height 20
type input "**********"
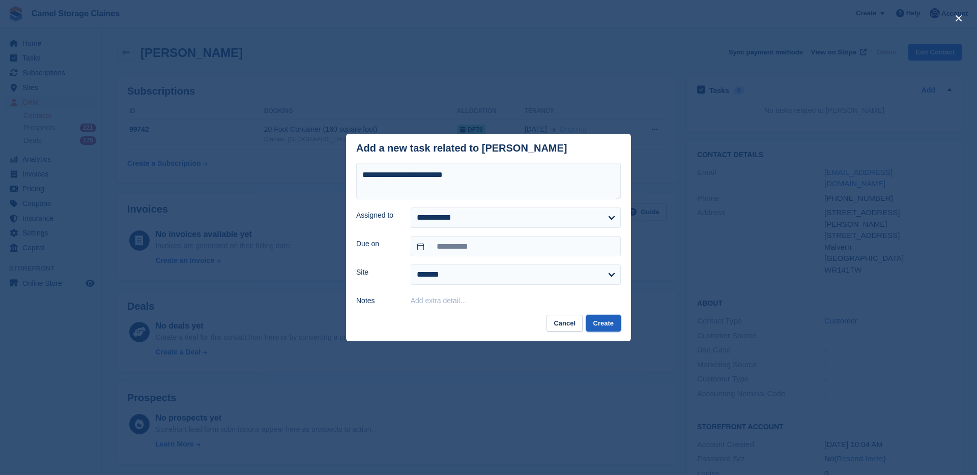
click at [603, 318] on button "Create" at bounding box center [603, 323] width 35 height 17
